Goal: Participate in discussion: Engage in conversation with other users on a specific topic

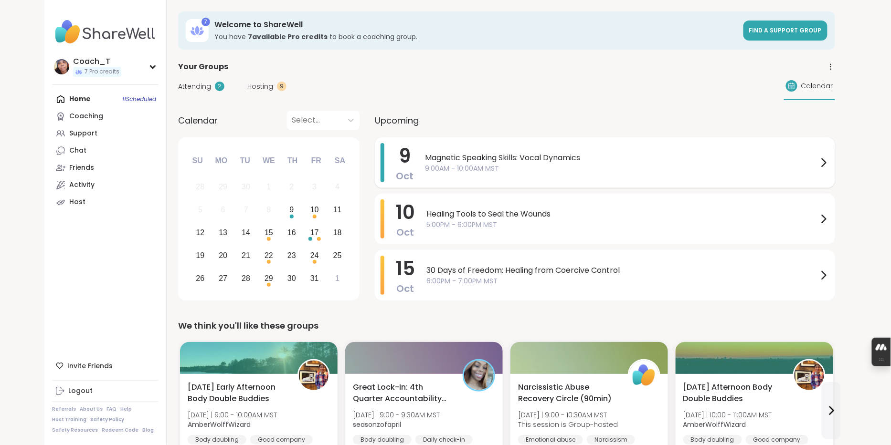
click at [549, 164] on span "Magnetic Speaking Skills: Vocal Dynamics" at bounding box center [621, 157] width 393 height 11
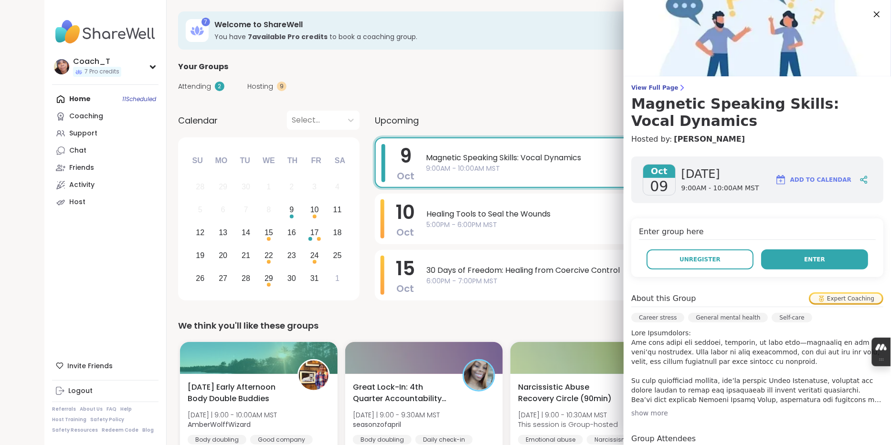
click at [799, 270] on button "Enter" at bounding box center [814, 260] width 107 height 20
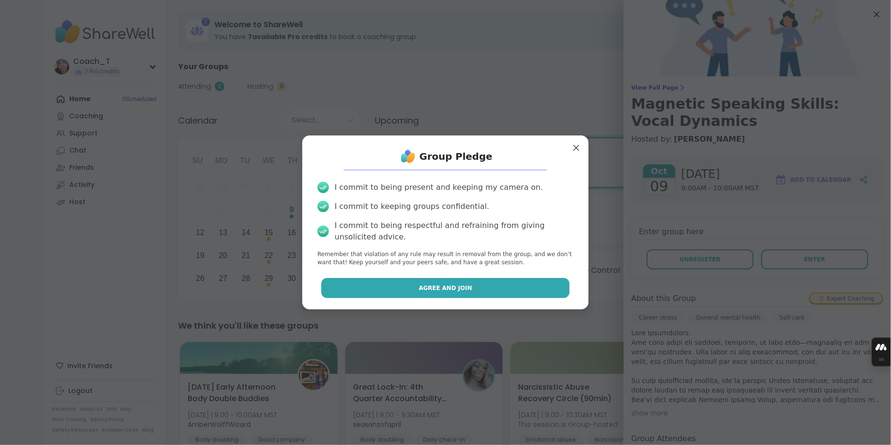
click at [437, 293] on span "Agree and Join" at bounding box center [445, 288] width 53 height 9
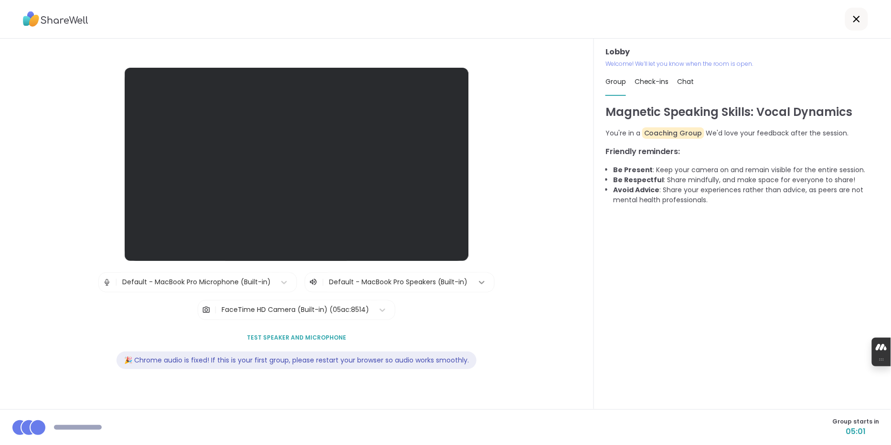
click at [486, 279] on icon at bounding box center [482, 283] width 10 height 10
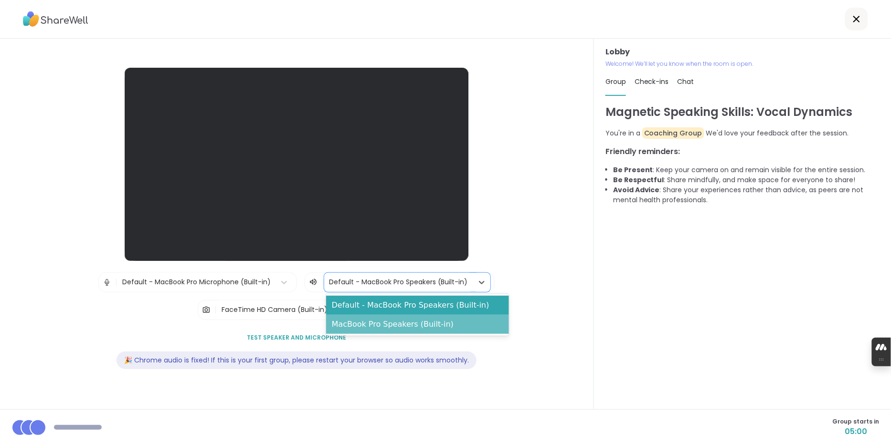
click at [477, 321] on div "MacBook Pro Speakers (Built-in)" at bounding box center [417, 324] width 183 height 19
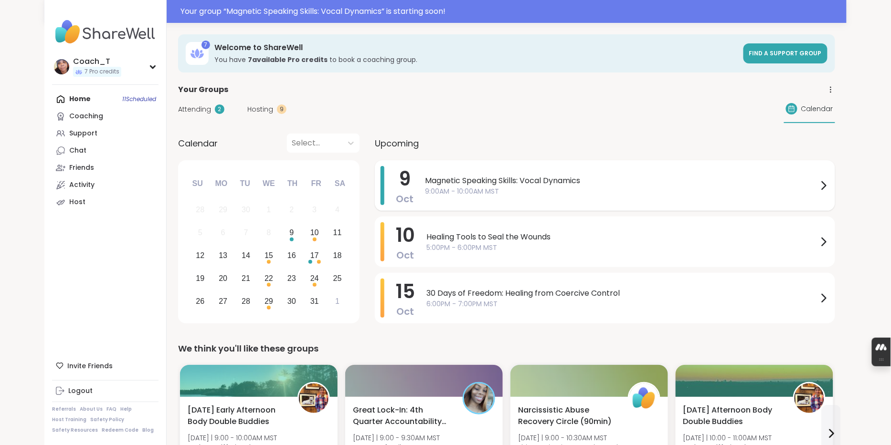
click at [531, 187] on span "Magnetic Speaking Skills: Vocal Dynamics" at bounding box center [621, 180] width 393 height 11
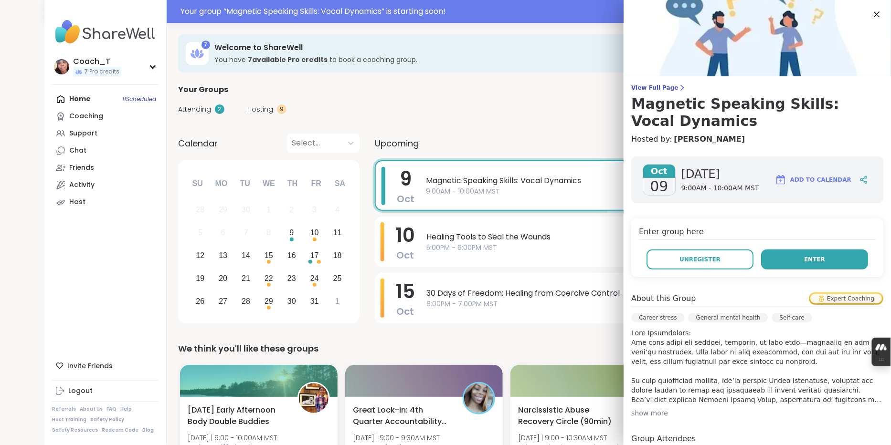
click at [800, 270] on button "Enter" at bounding box center [814, 260] width 107 height 20
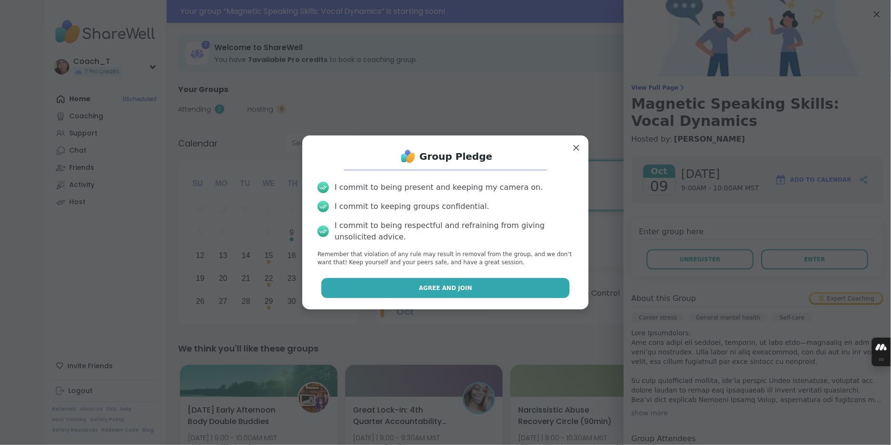
click at [460, 291] on span "Agree and Join" at bounding box center [445, 288] width 53 height 9
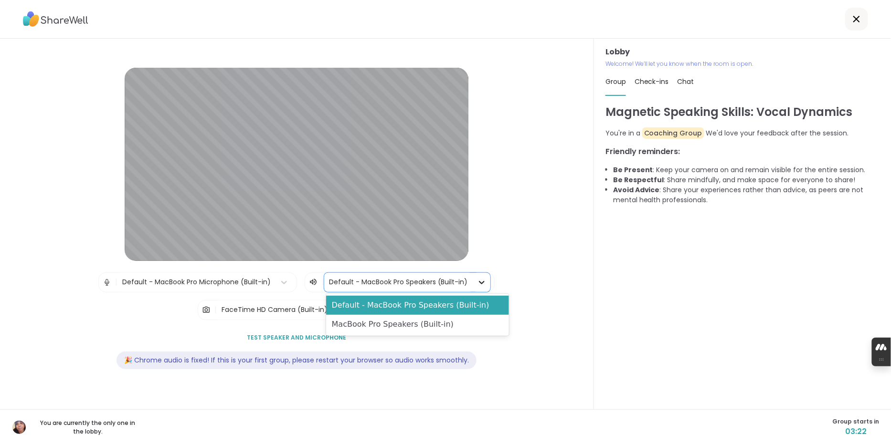
click at [486, 280] on icon at bounding box center [482, 283] width 10 height 10
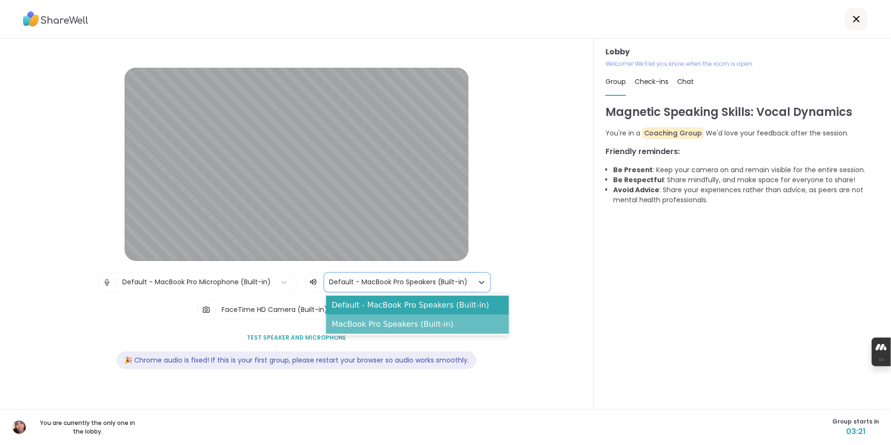
click at [473, 326] on div "MacBook Pro Speakers (Built-in)" at bounding box center [417, 324] width 183 height 19
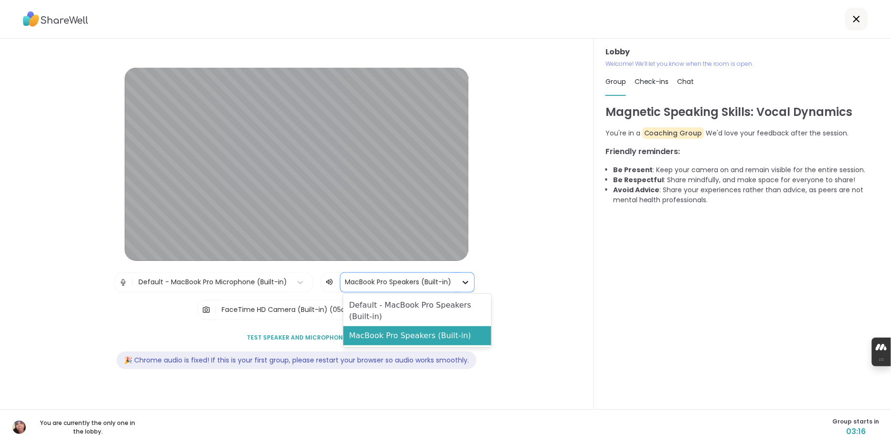
click at [470, 279] on icon at bounding box center [466, 283] width 10 height 10
click at [258, 281] on div "Default - MacBook Pro Microphone (Built-in)" at bounding box center [212, 282] width 148 height 10
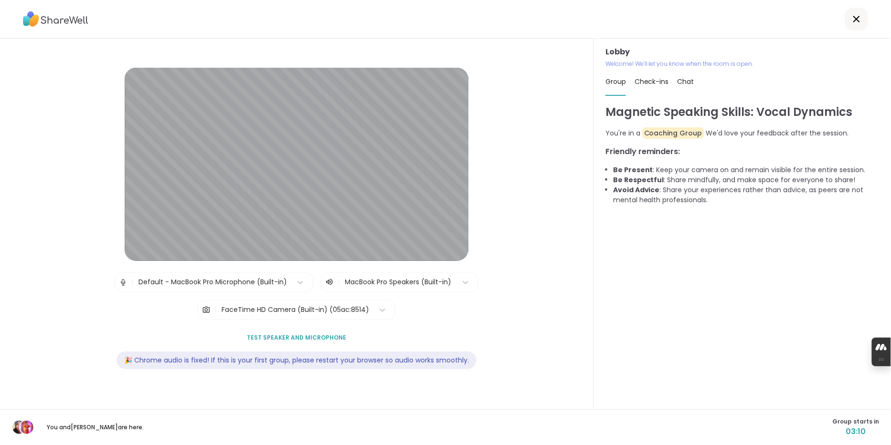
click at [504, 320] on div "Lobby | Default - MacBook Pro Microphone (Built-in) | MacBook Pro Speakers (Bui…" at bounding box center [297, 224] width 534 height 313
click at [387, 308] on icon at bounding box center [383, 311] width 10 height 10
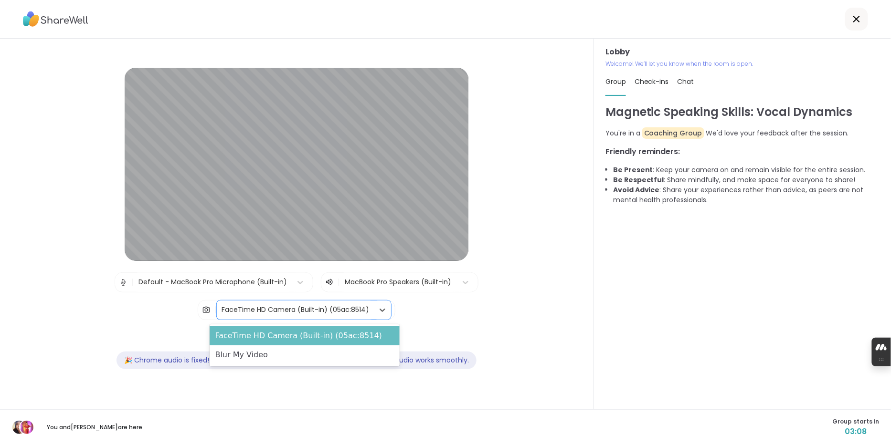
click at [368, 346] on div "FaceTime HD Camera (Built-in) (05ac:8514)" at bounding box center [305, 336] width 190 height 19
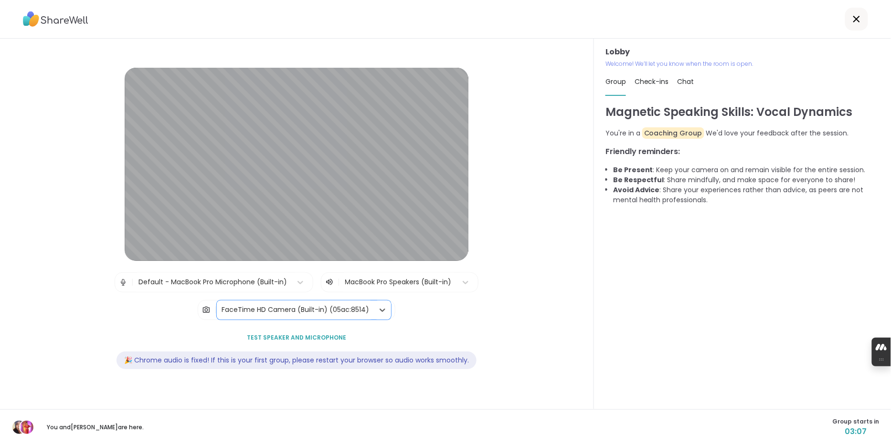
click at [374, 317] on div "FaceTime HD Camera (Built-in) (05ac:8514)" at bounding box center [295, 310] width 157 height 19
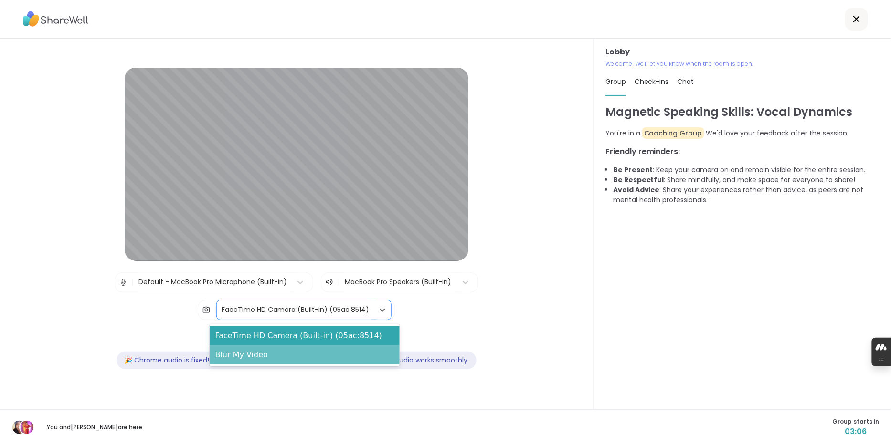
click at [365, 351] on div "Blur My Video" at bounding box center [305, 355] width 190 height 19
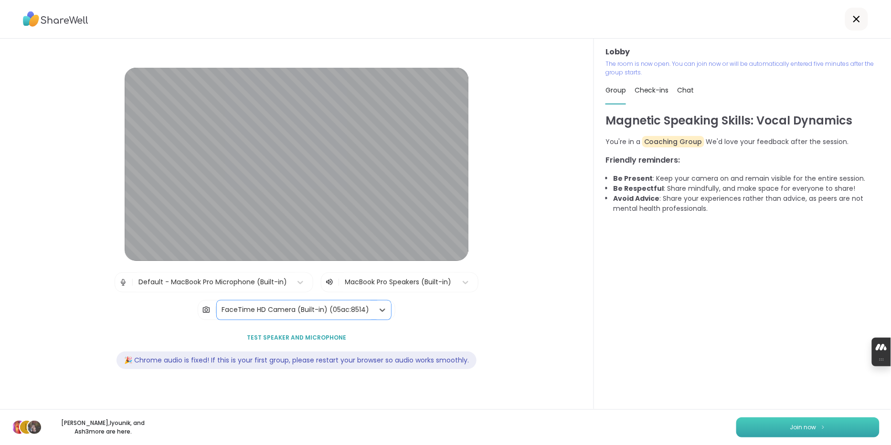
click at [833, 423] on button "Join now" at bounding box center [807, 428] width 143 height 20
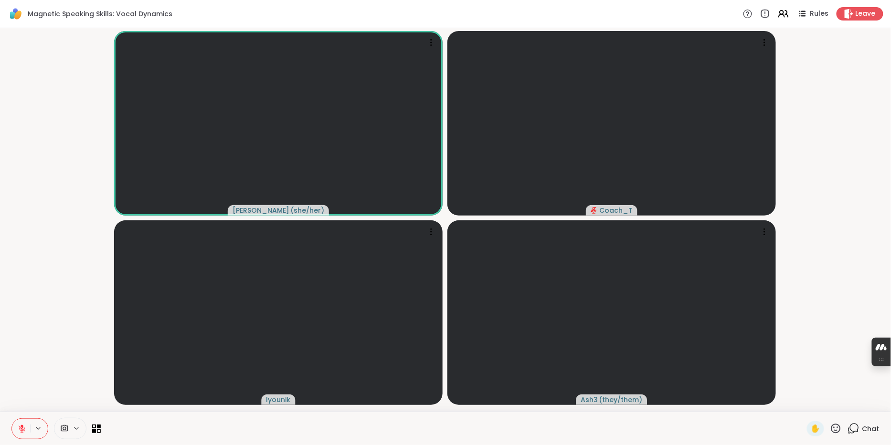
click at [850, 429] on icon at bounding box center [853, 429] width 12 height 12
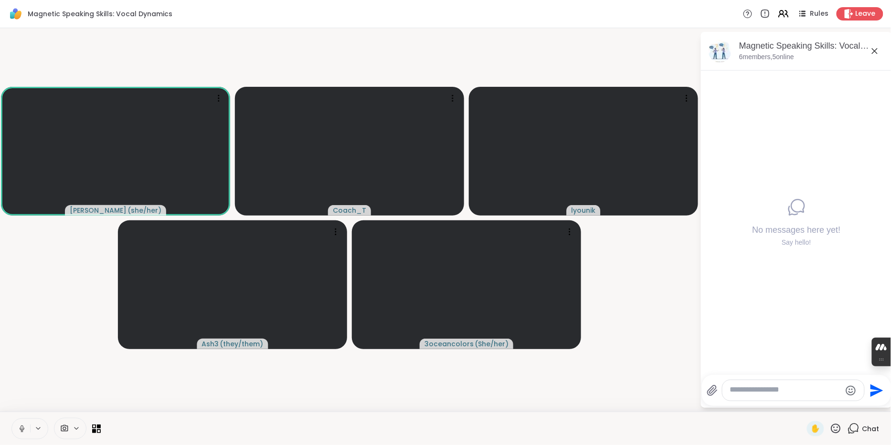
click at [772, 395] on div at bounding box center [793, 390] width 142 height 21
click at [769, 388] on textarea "Type your message" at bounding box center [785, 390] width 111 height 11
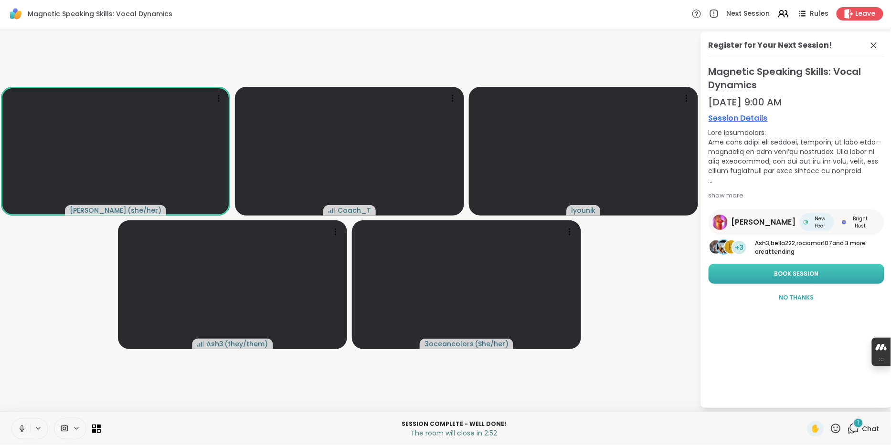
click at [752, 284] on button "Book Session" at bounding box center [796, 274] width 176 height 20
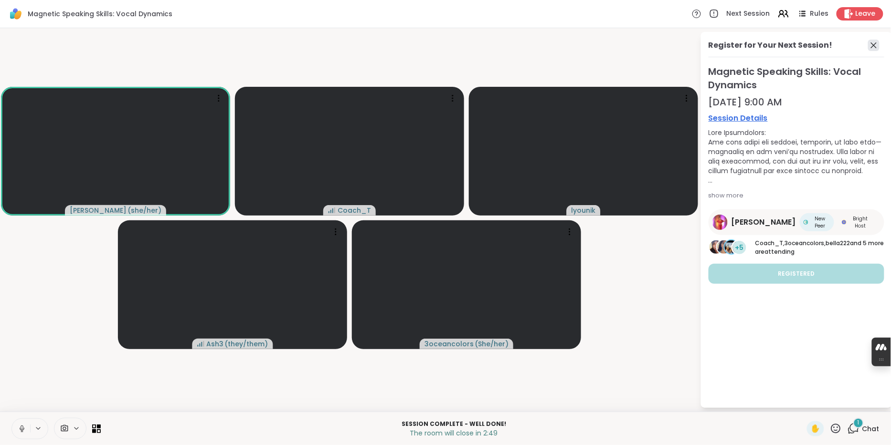
click at [871, 46] on icon at bounding box center [873, 45] width 11 height 11
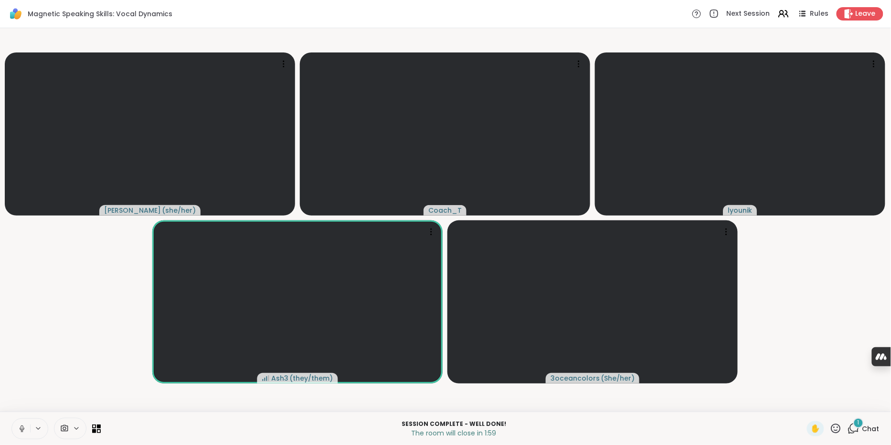
click at [855, 432] on icon at bounding box center [853, 429] width 12 height 12
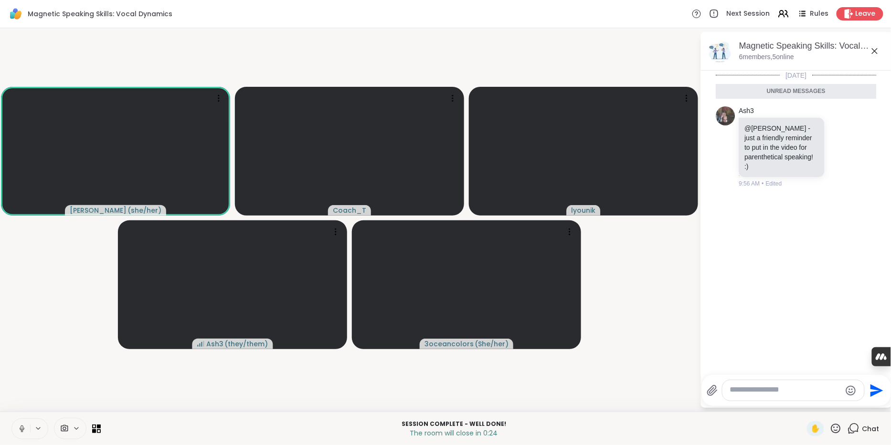
click at [837, 432] on icon at bounding box center [836, 429] width 12 height 12
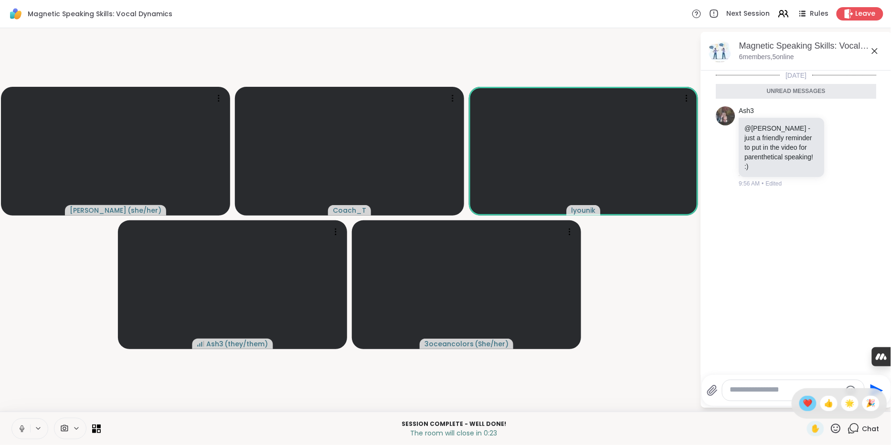
click at [809, 401] on span "❤️" at bounding box center [808, 403] width 10 height 11
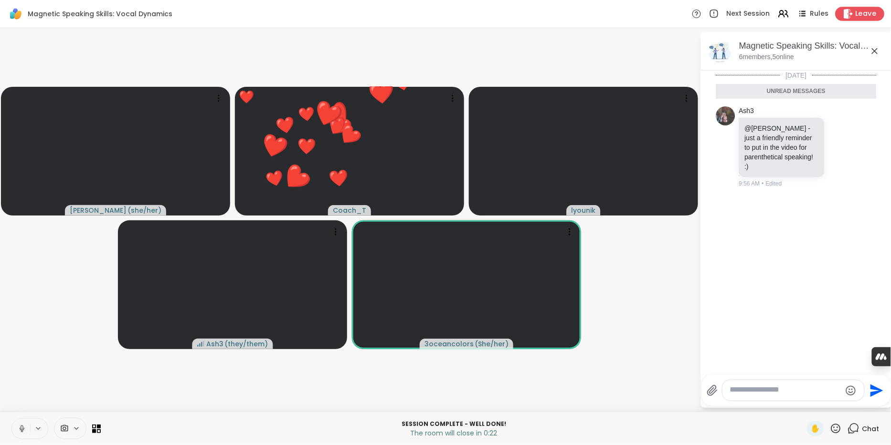
click at [855, 11] on span "Leave" at bounding box center [865, 14] width 21 height 10
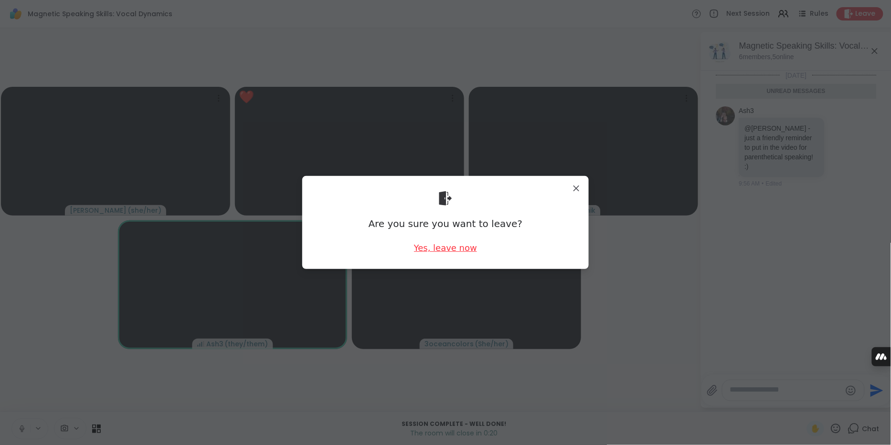
click at [463, 247] on div "Yes, leave now" at bounding box center [445, 248] width 63 height 12
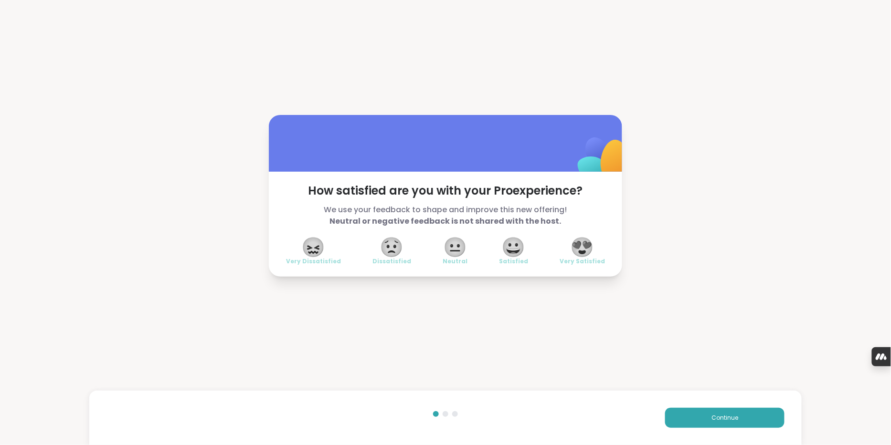
click at [581, 254] on span "😍" at bounding box center [582, 247] width 24 height 17
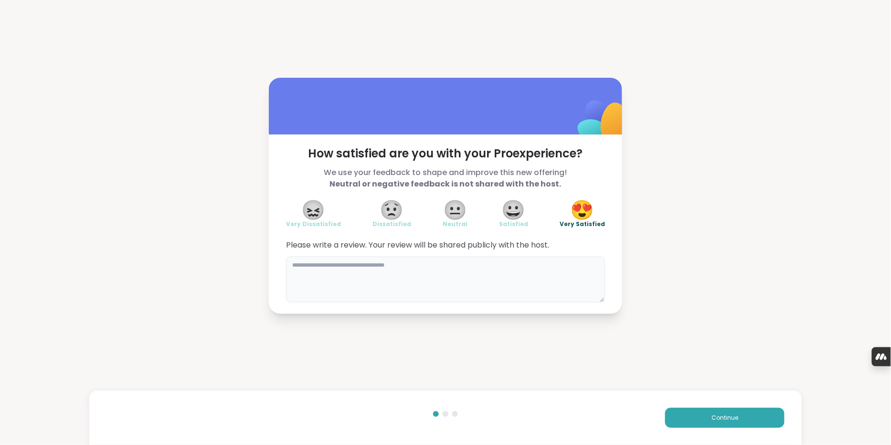
click at [537, 279] on textarea at bounding box center [445, 280] width 319 height 46
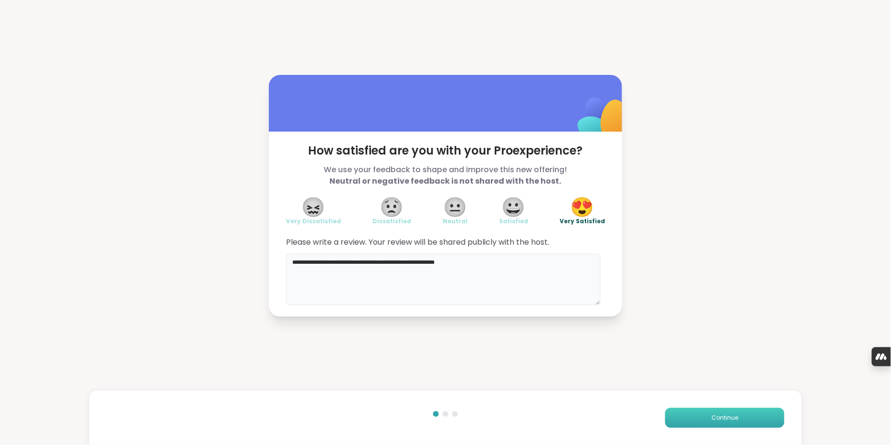
type textarea "**********"
click at [700, 405] on div "Continue" at bounding box center [445, 418] width 713 height 54
click at [713, 423] on button "Continue" at bounding box center [724, 418] width 119 height 20
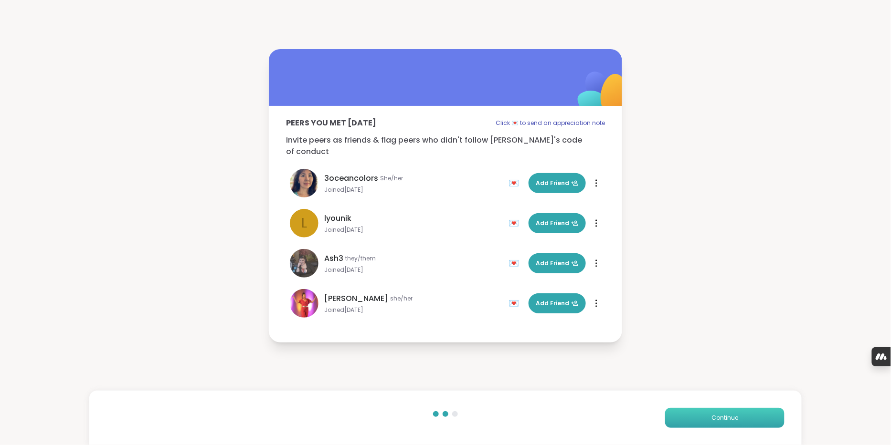
click at [719, 411] on button "Continue" at bounding box center [724, 418] width 119 height 20
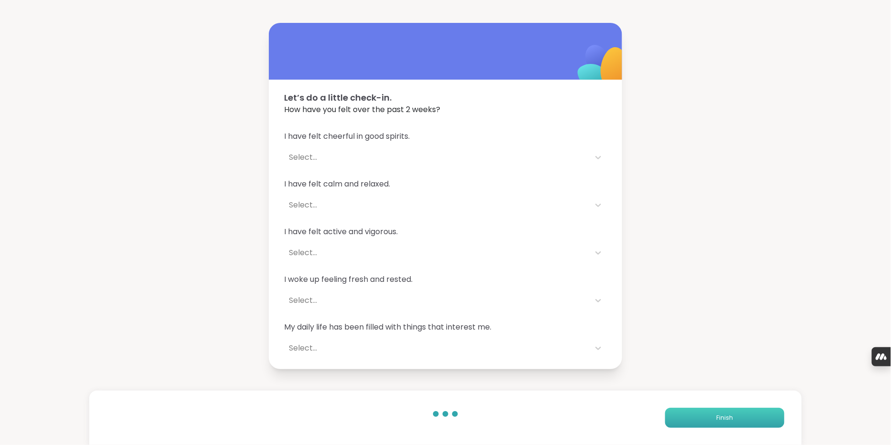
click at [694, 419] on button "Finish" at bounding box center [724, 418] width 119 height 20
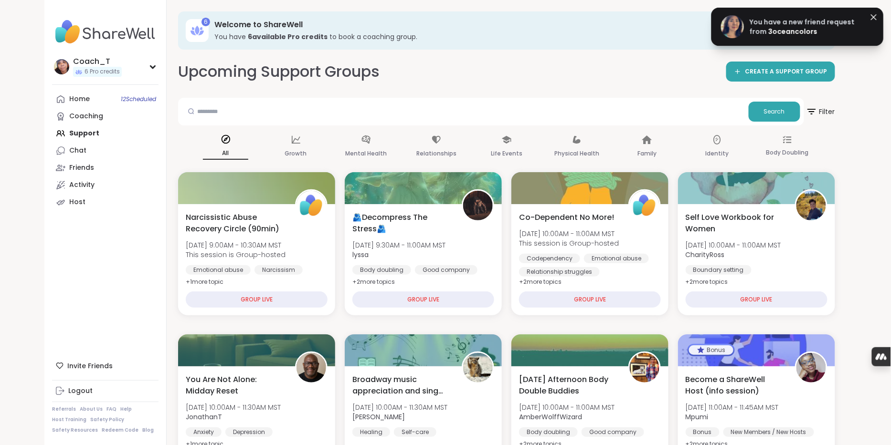
click at [753, 35] on link "You have a new friend request from 3oceancolors" at bounding box center [797, 26] width 153 height 23
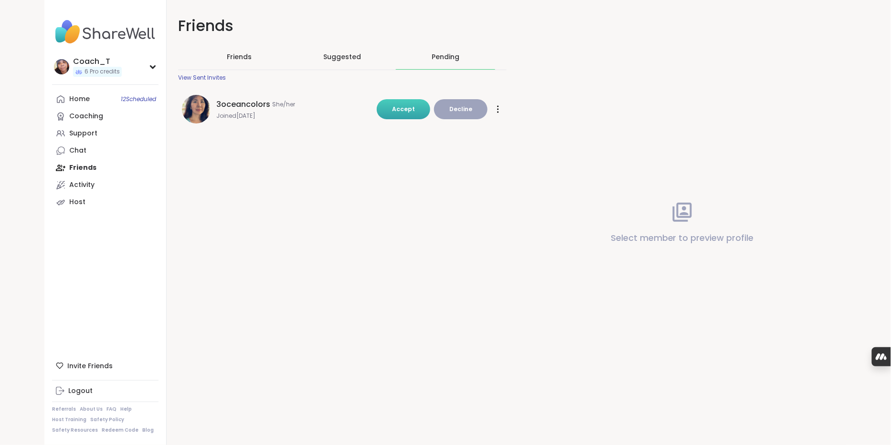
click at [399, 113] on span "Accept" at bounding box center [403, 109] width 23 height 8
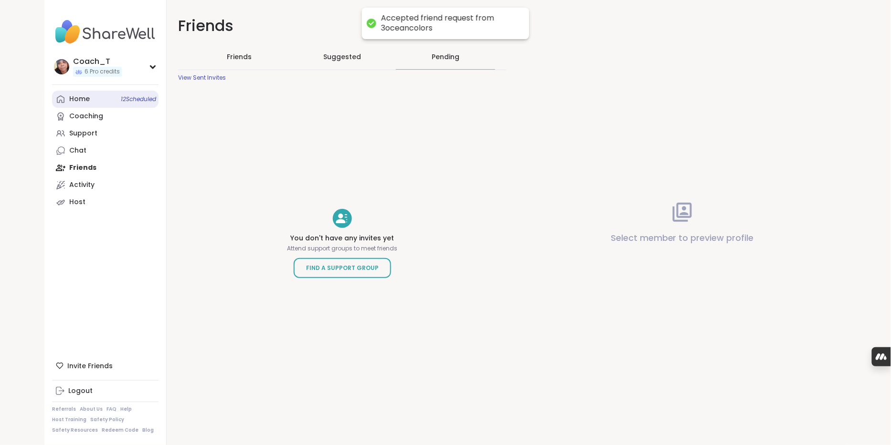
click at [121, 105] on link "Home 12 Scheduled" at bounding box center [105, 99] width 106 height 17
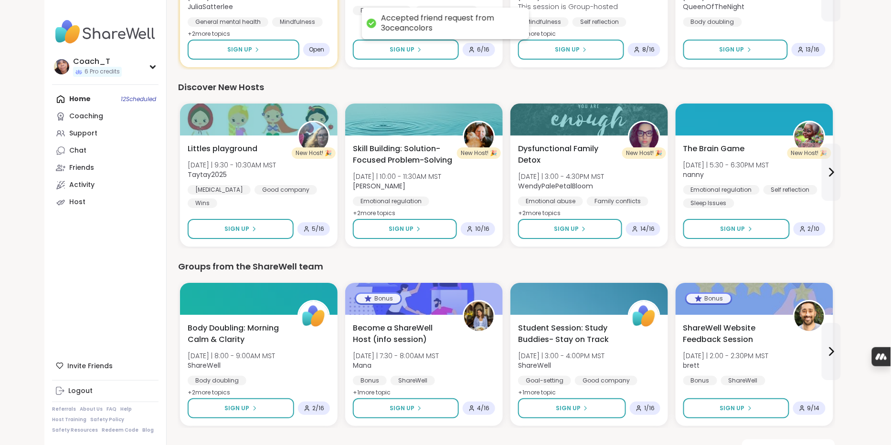
scroll to position [1196, 0]
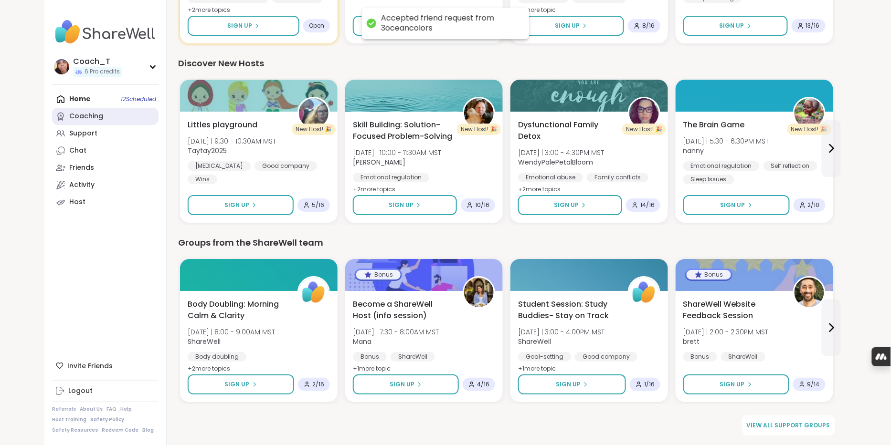
click at [87, 121] on div "Coaching" at bounding box center [86, 117] width 34 height 10
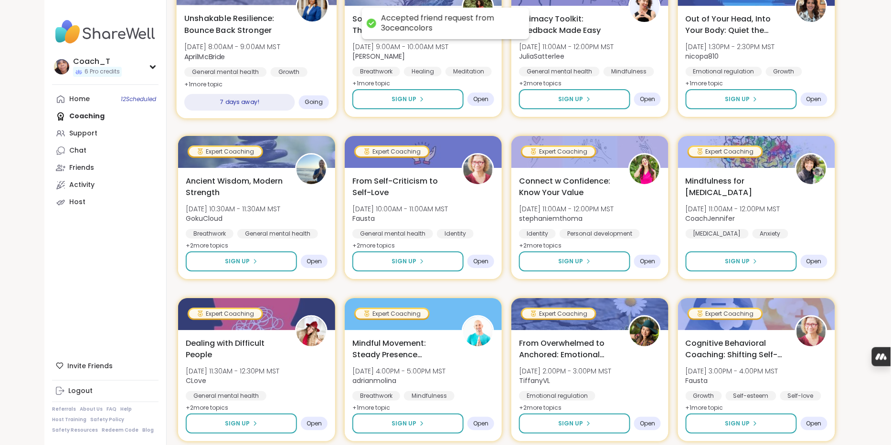
scroll to position [1270, 0]
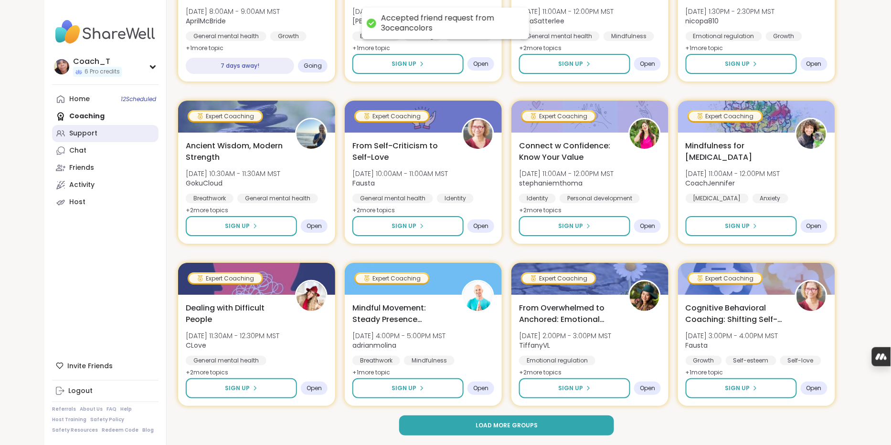
click at [77, 138] on div "Support" at bounding box center [83, 134] width 28 height 10
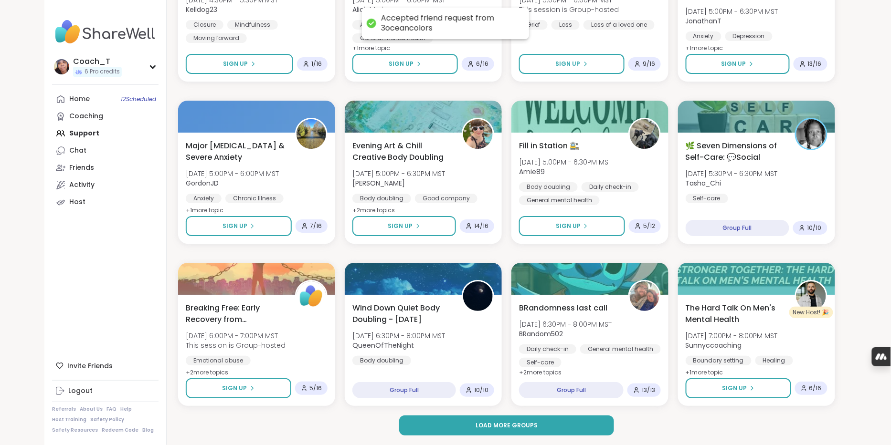
scroll to position [1249, 0]
click at [261, 345] on span "This session is Group-hosted" at bounding box center [235, 346] width 102 height 10
click at [154, 291] on nav "Coach_T 6 Pro credits Profile Membership Settings Help Home 11 Scheduled Coachi…" at bounding box center [105, 222] width 122 height 445
